Goal: Task Accomplishment & Management: Use online tool/utility

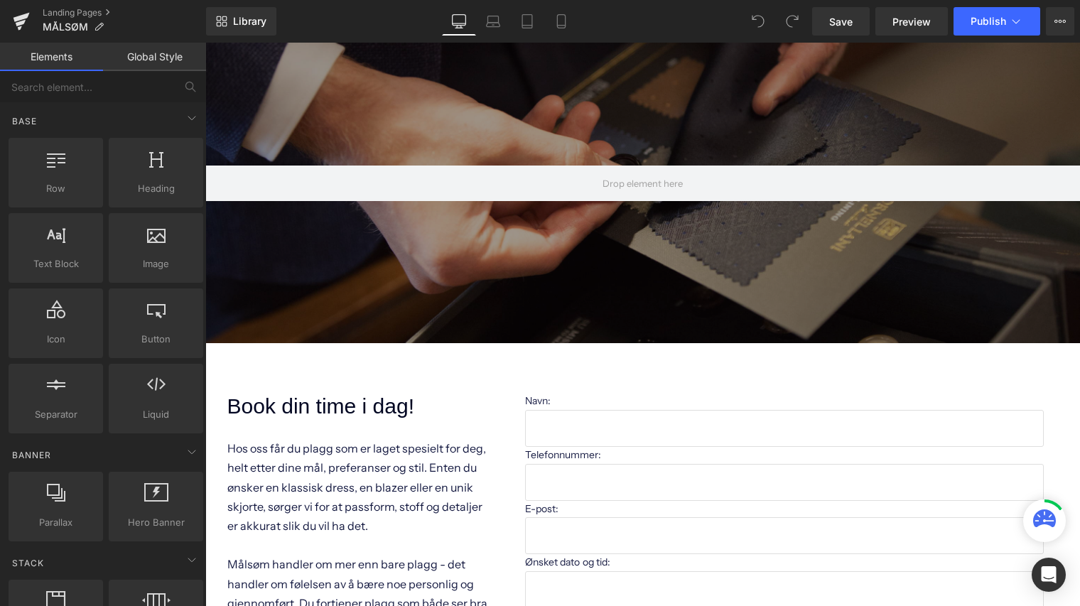
scroll to position [40, 0]
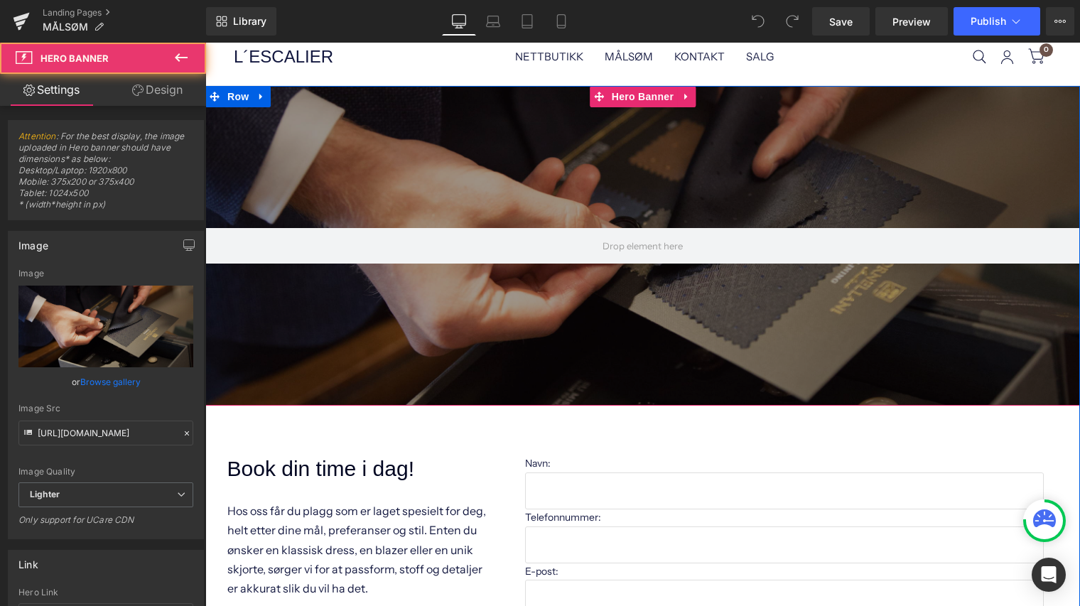
click at [538, 183] on div at bounding box center [642, 246] width 875 height 320
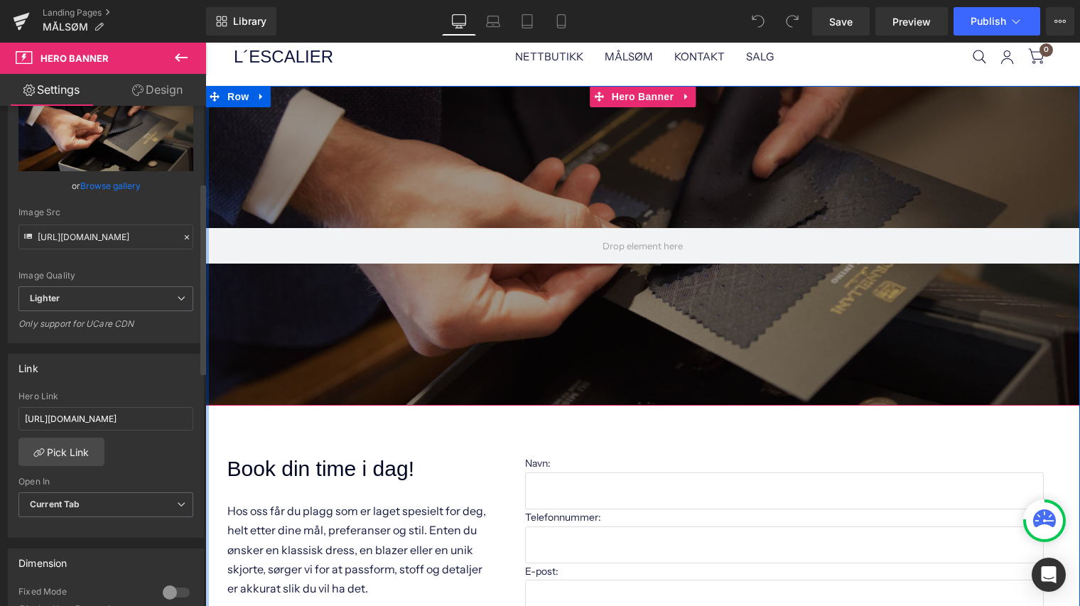
scroll to position [201, 0]
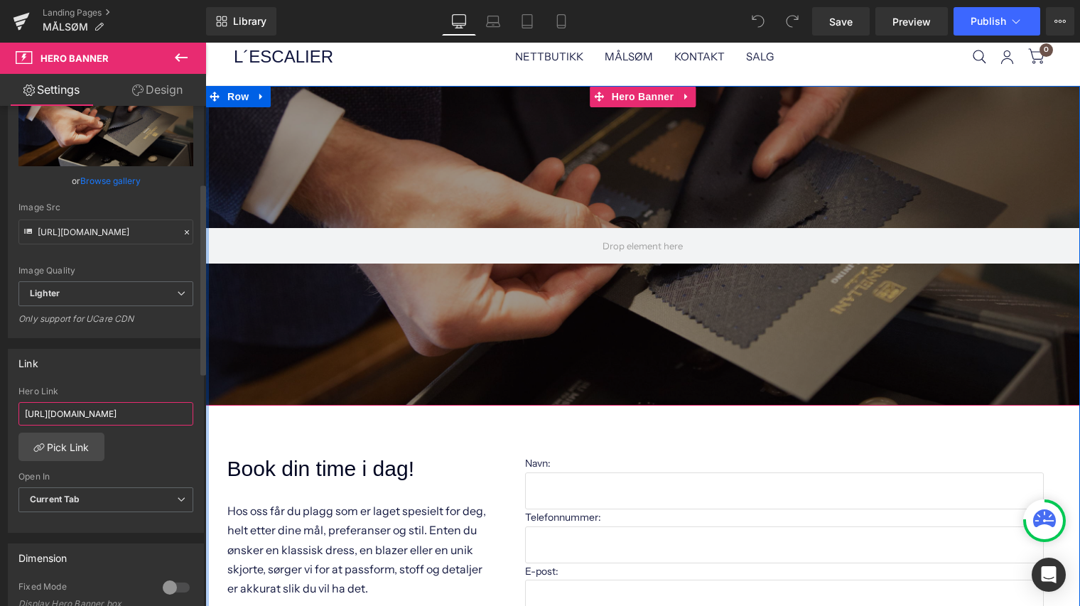
click at [146, 416] on input "[URL][DOMAIN_NAME]" at bounding box center [105, 413] width 175 height 23
type input "h"
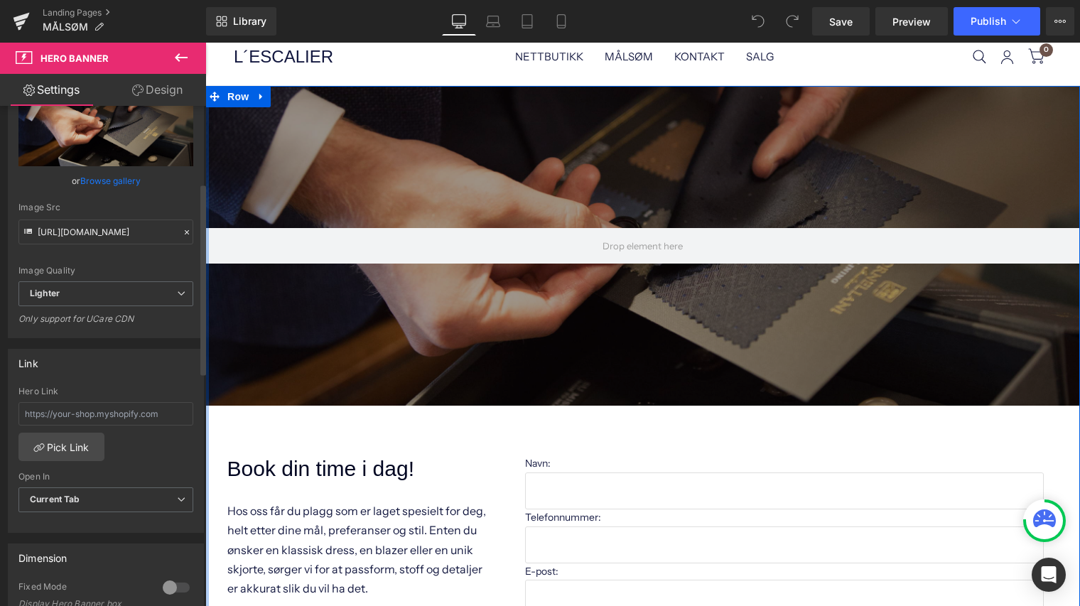
click at [139, 370] on div "Link" at bounding box center [106, 363] width 195 height 27
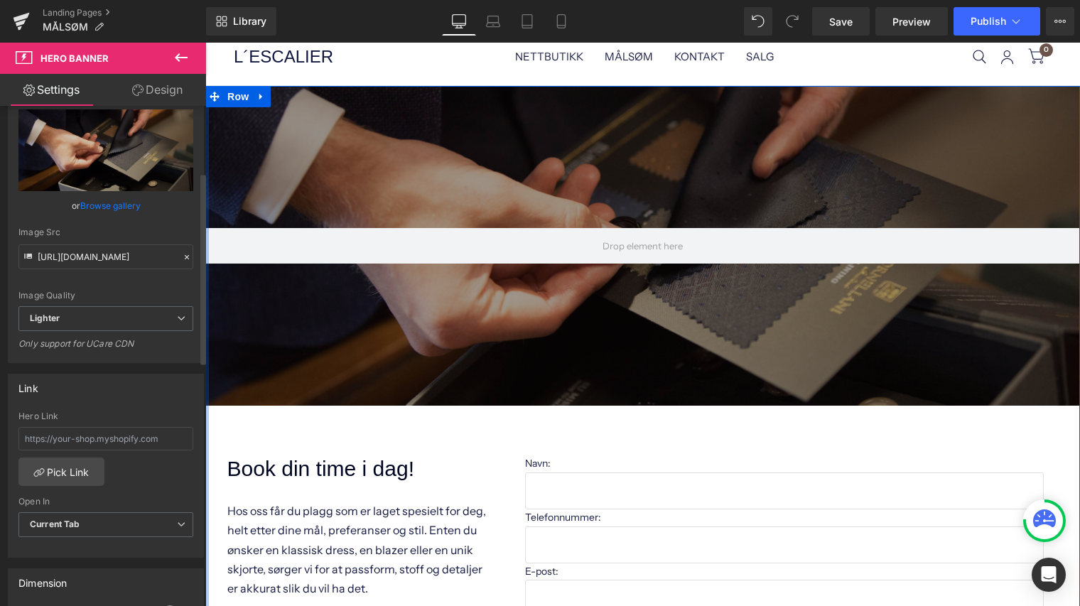
scroll to position [172, 0]
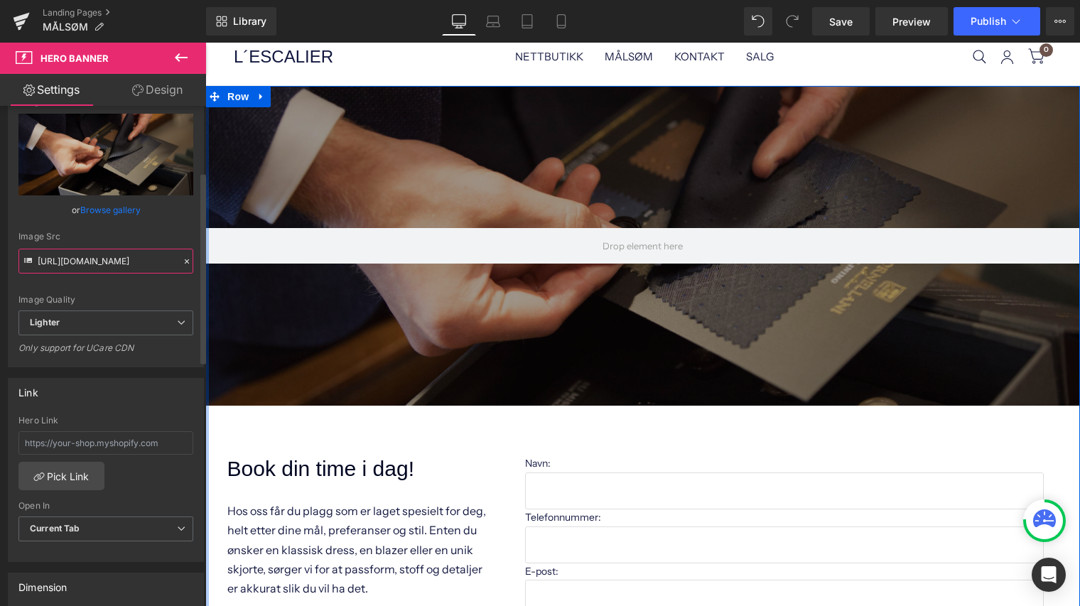
click at [131, 266] on input "[URL][DOMAIN_NAME]" at bounding box center [105, 261] width 175 height 25
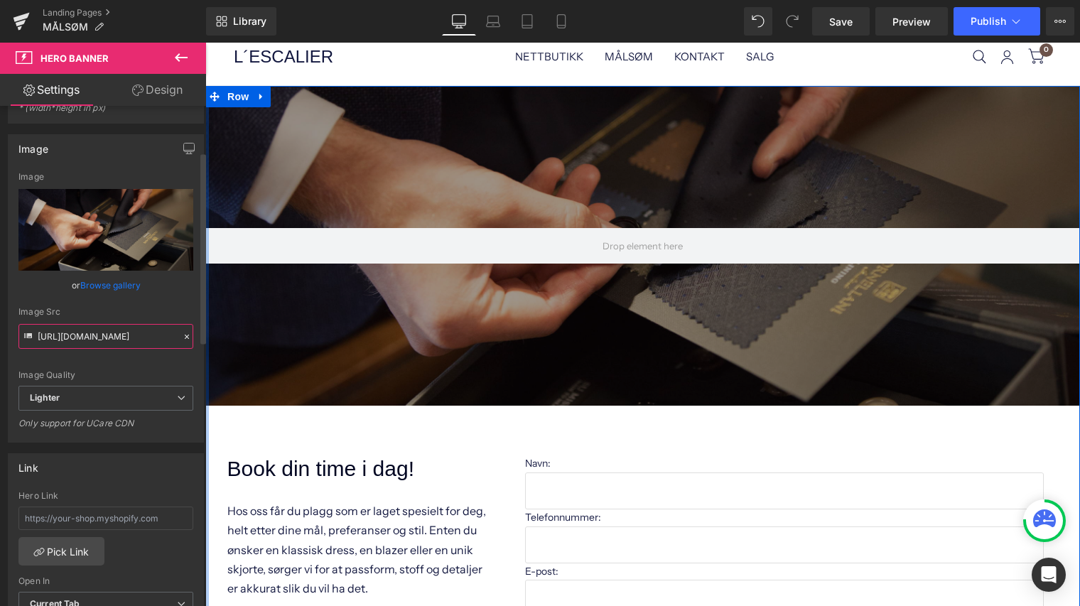
scroll to position [94, 0]
click at [121, 375] on div "Image Quality" at bounding box center [105, 377] width 175 height 10
click at [27, 20] on icon at bounding box center [21, 22] width 17 height 36
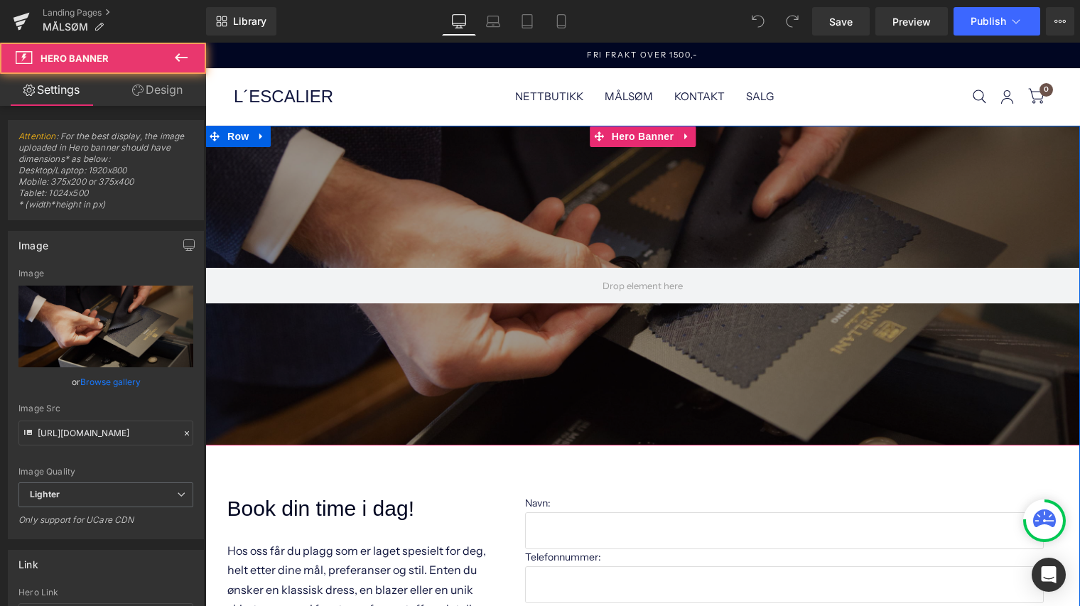
click at [502, 193] on div at bounding box center [642, 286] width 875 height 320
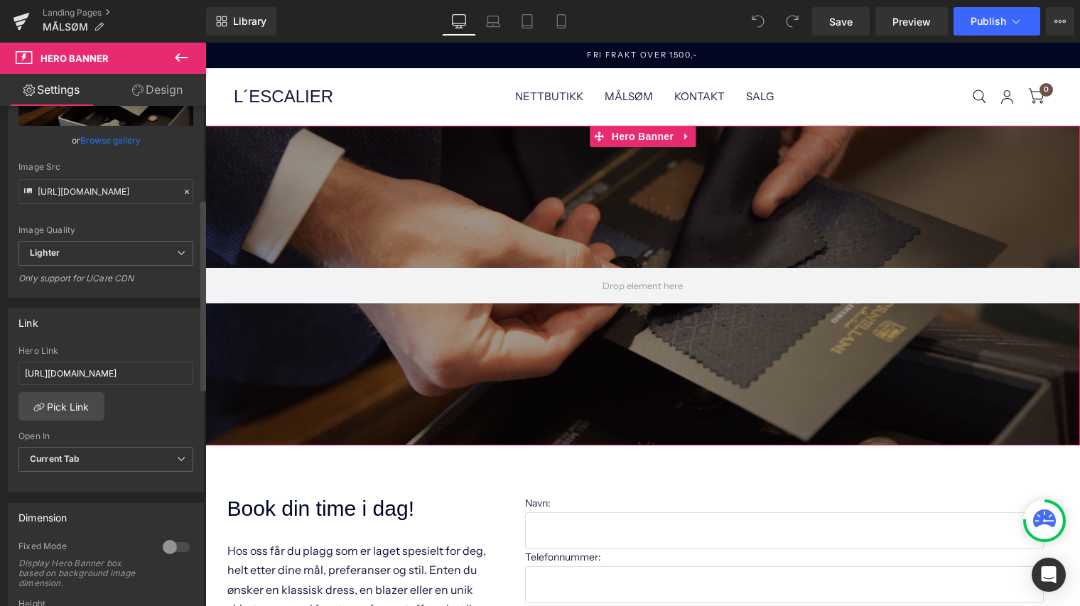
scroll to position [242, 0]
click at [152, 374] on input "[URL][DOMAIN_NAME]" at bounding box center [105, 372] width 175 height 23
type input "h"
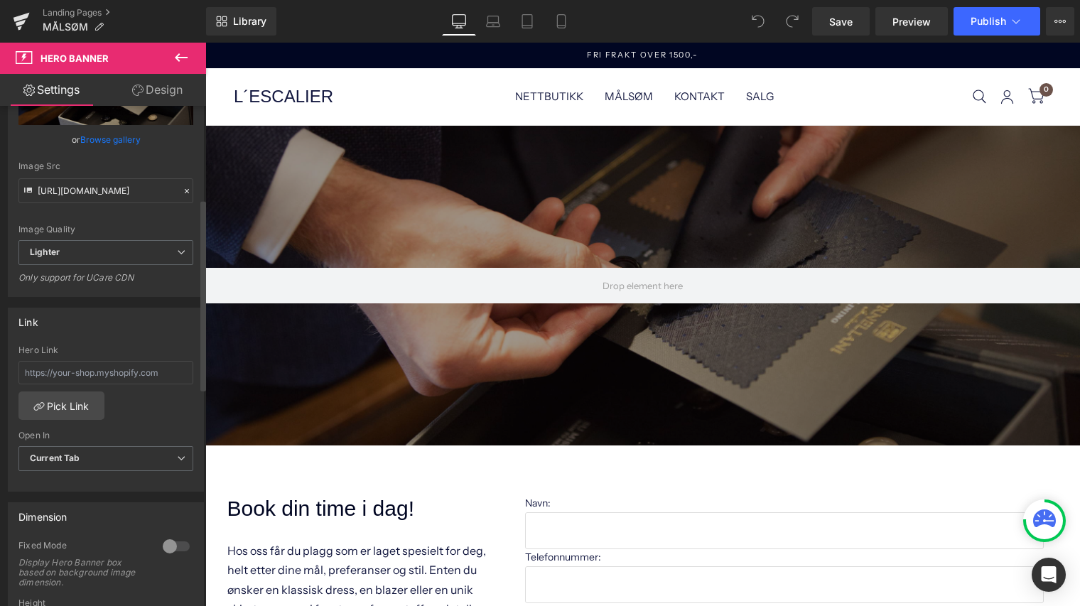
click at [143, 328] on div "Link" at bounding box center [106, 321] width 195 height 27
click at [975, 22] on span "Publish" at bounding box center [988, 21] width 36 height 11
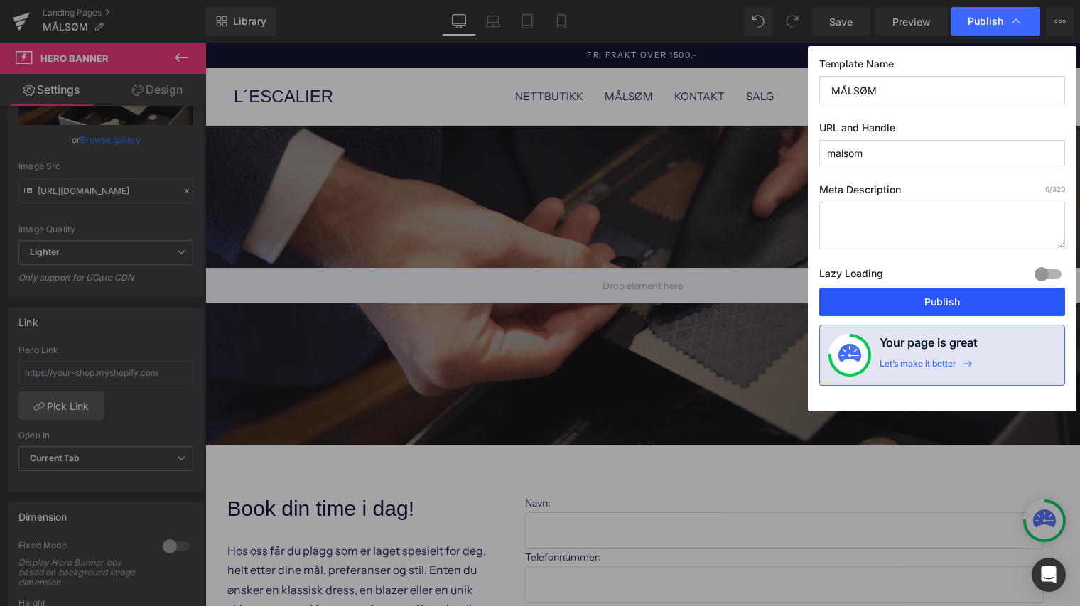
click at [910, 306] on button "Publish" at bounding box center [942, 302] width 246 height 28
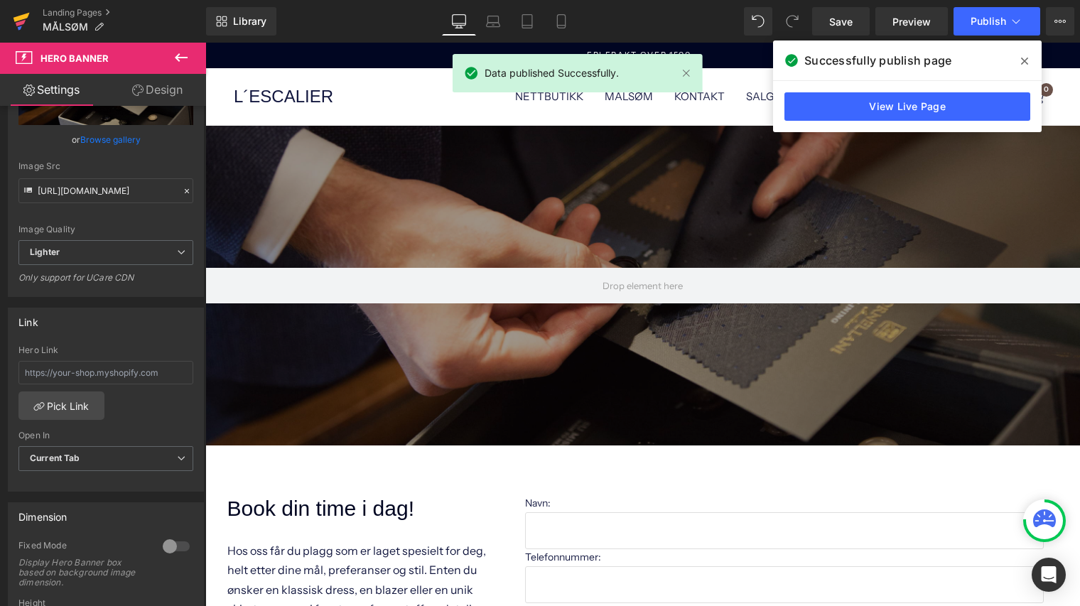
click at [16, 20] on icon at bounding box center [21, 17] width 16 height 9
